Goal: Find specific page/section: Find specific page/section

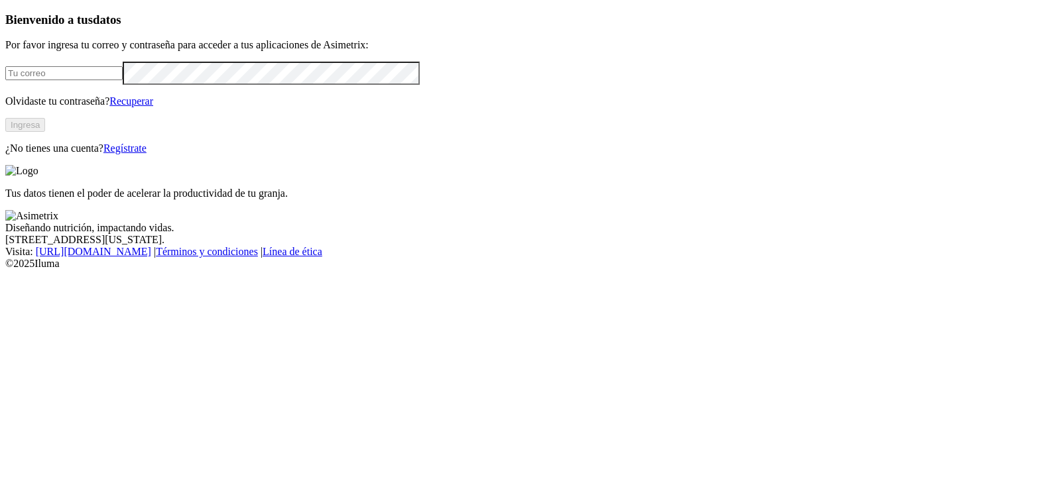
type input "[EMAIL_ADDRESS][PERSON_NAME][DOMAIN_NAME]"
click at [45, 132] on button "Ingresa" at bounding box center [25, 125] width 40 height 14
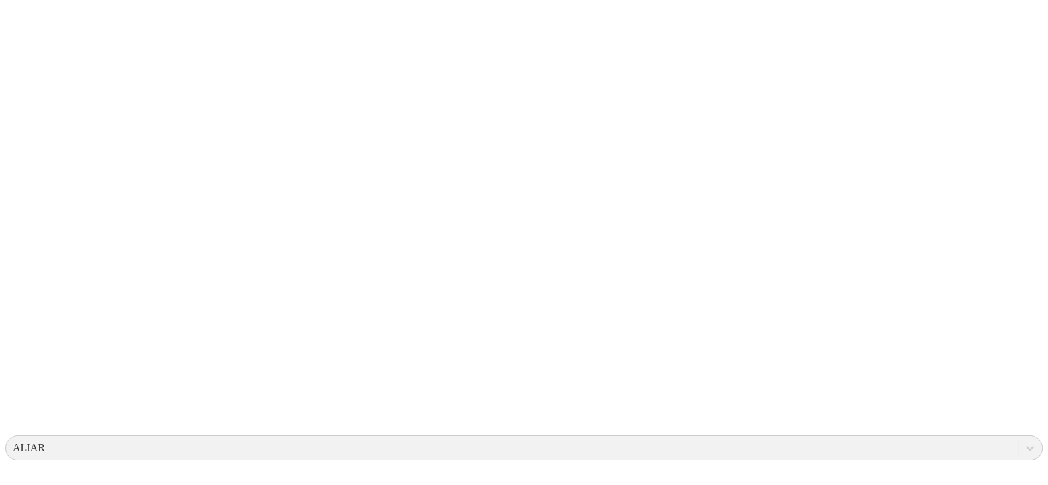
scroll to position [0, 0]
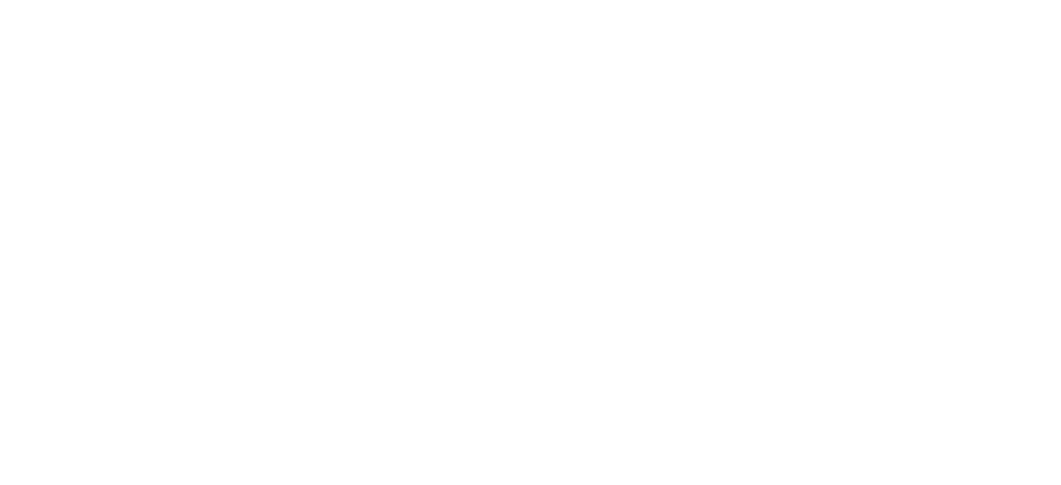
click at [25, 21] on icon at bounding box center [25, 270] width 41 height 530
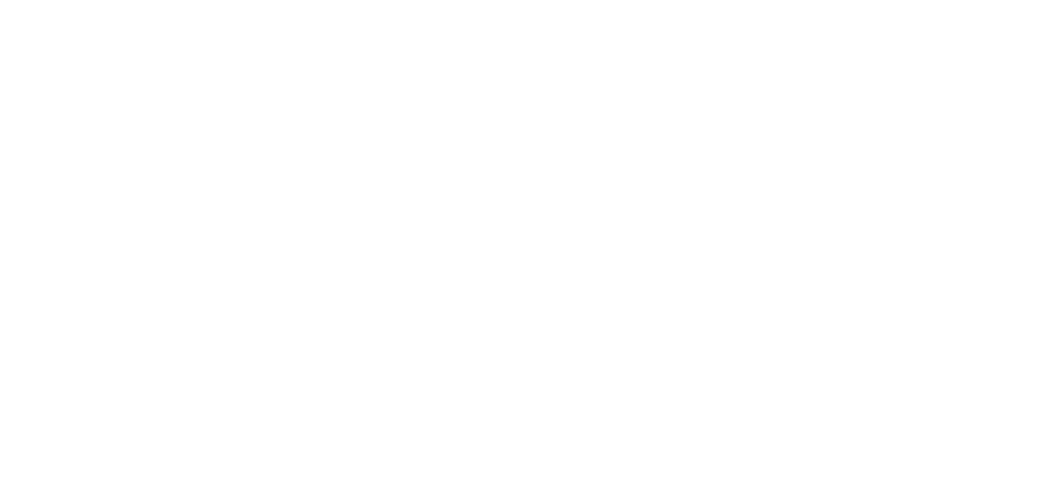
type input "P"
type input "m"
